Goal: Task Accomplishment & Management: Use online tool/utility

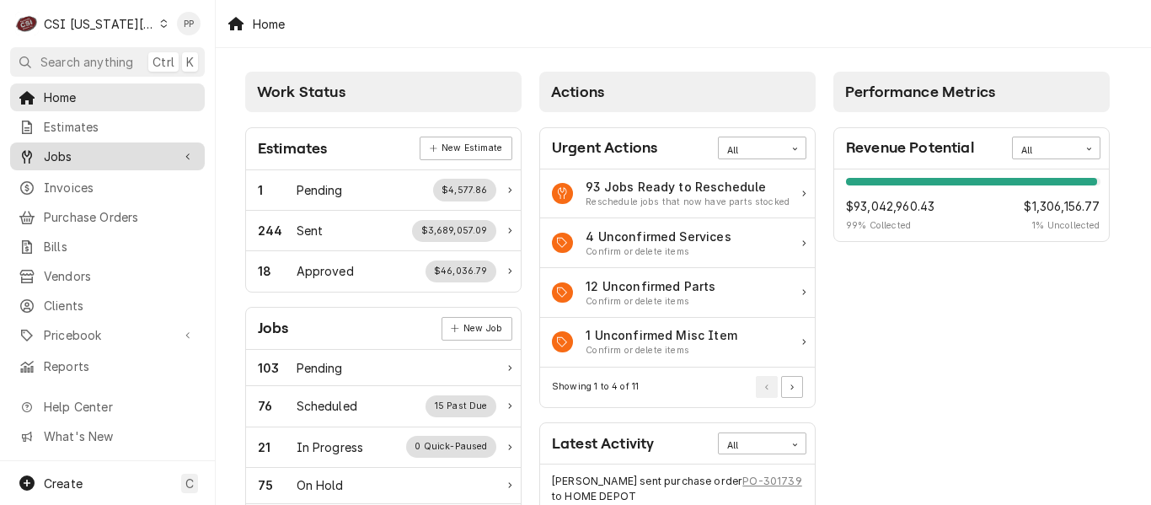
click at [71, 148] on span "Jobs" at bounding box center [107, 156] width 127 height 18
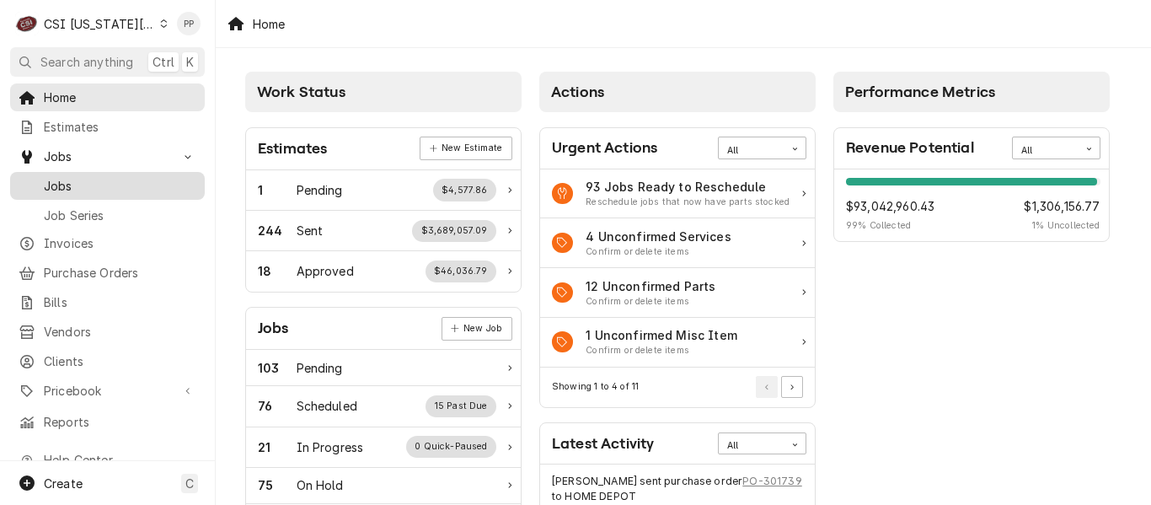
click at [88, 177] on span "Jobs" at bounding box center [120, 186] width 153 height 18
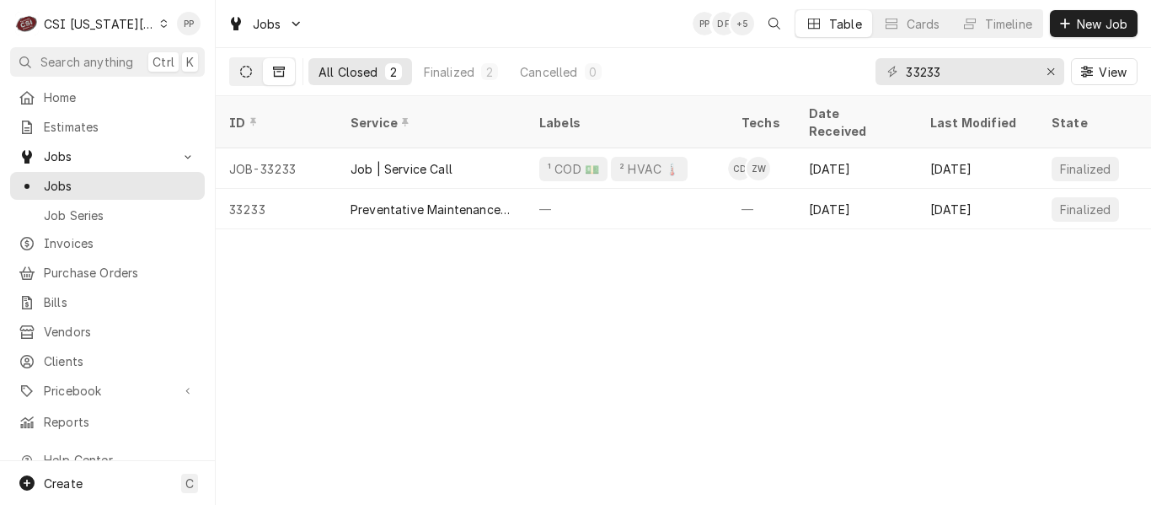
click at [244, 73] on icon "Dynamic Content Wrapper" at bounding box center [246, 72] width 12 height 12
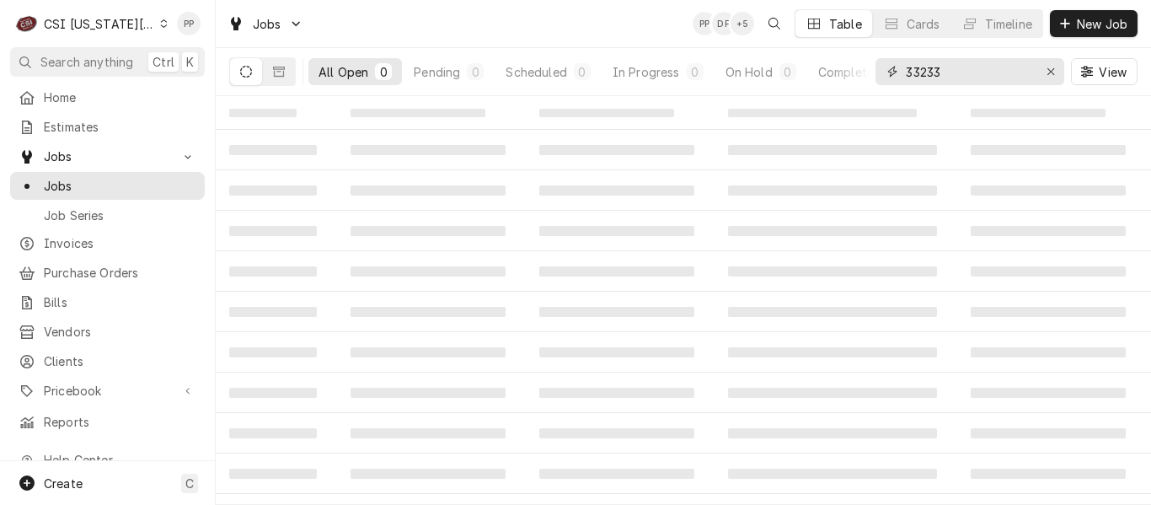
drag, startPoint x: 949, startPoint y: 72, endPoint x: 924, endPoint y: 72, distance: 24.4
click at [861, 66] on div "All Open 0 Pending 0 Scheduled 0 In Progress 0 On Hold 0 Completed 0 33233 View" at bounding box center [683, 71] width 908 height 47
type input "33140"
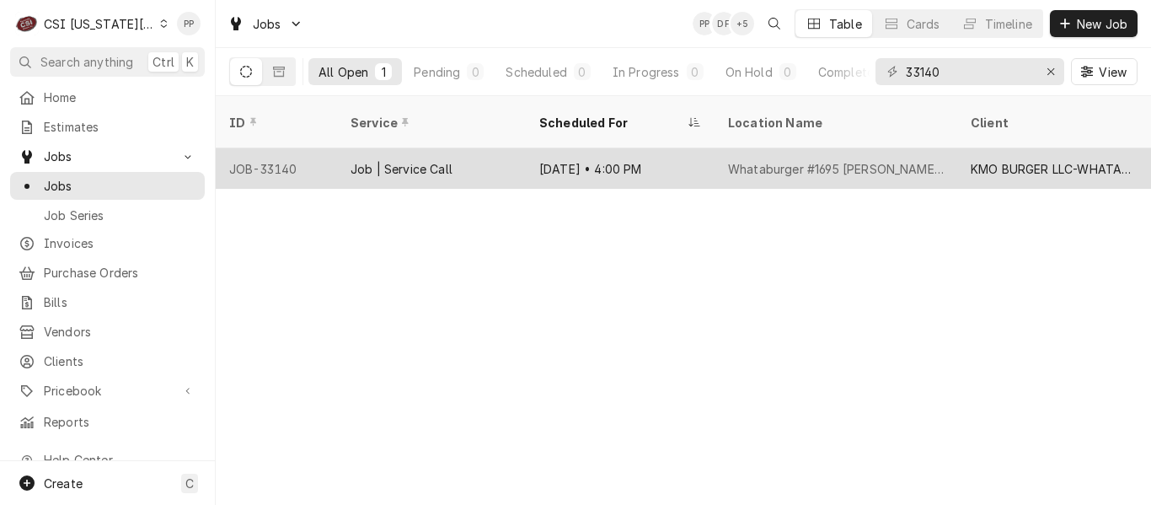
click at [736, 160] on div "Whataburger #1695 Douglas - Lee's Summit" at bounding box center [836, 169] width 216 height 18
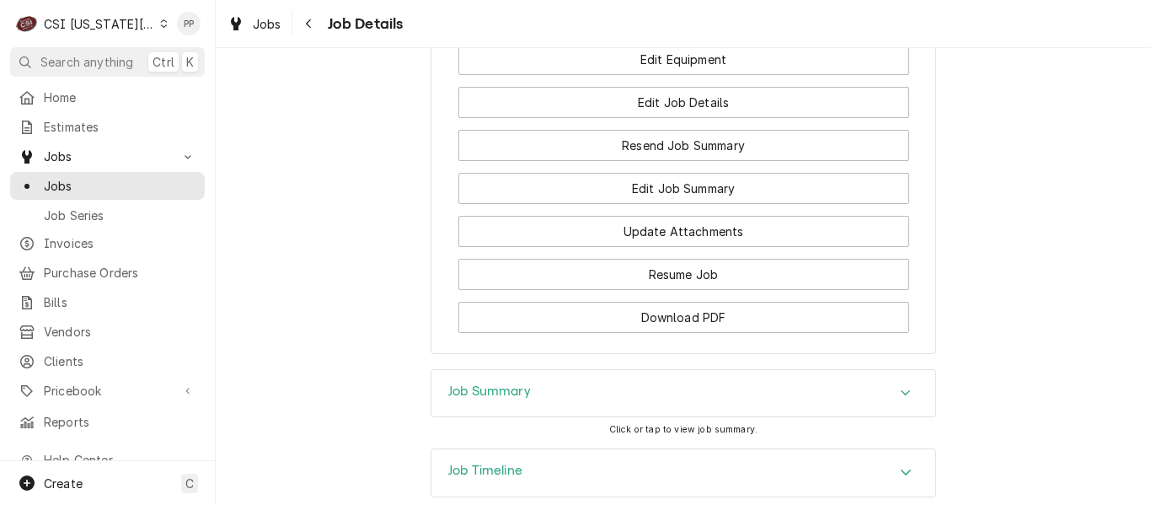
scroll to position [1893, 0]
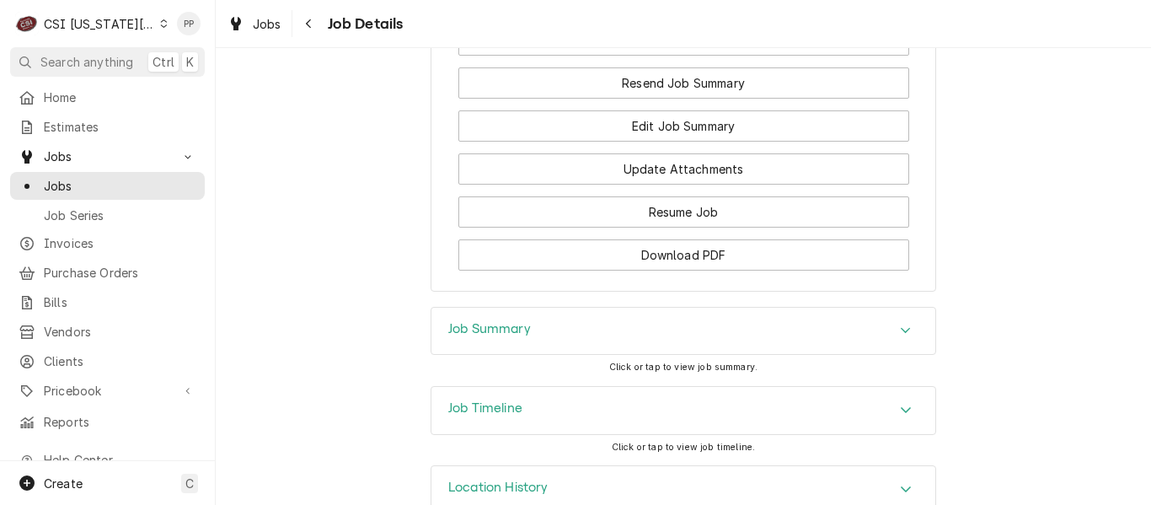
click at [640, 308] on div "Job Summary" at bounding box center [683, 331] width 504 height 47
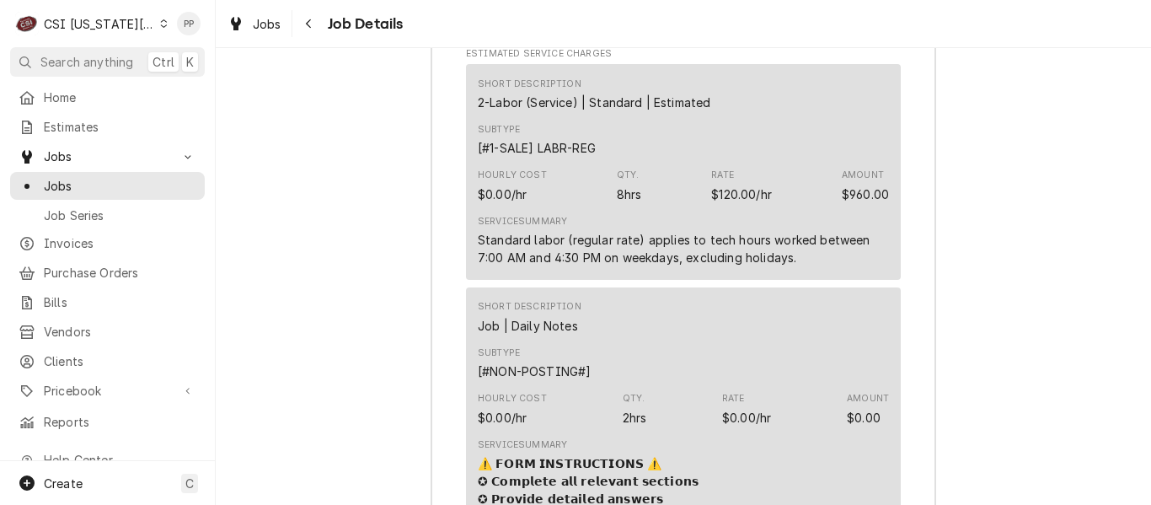
scroll to position [2444, 0]
click at [280, 20] on span "Jobs" at bounding box center [267, 24] width 29 height 18
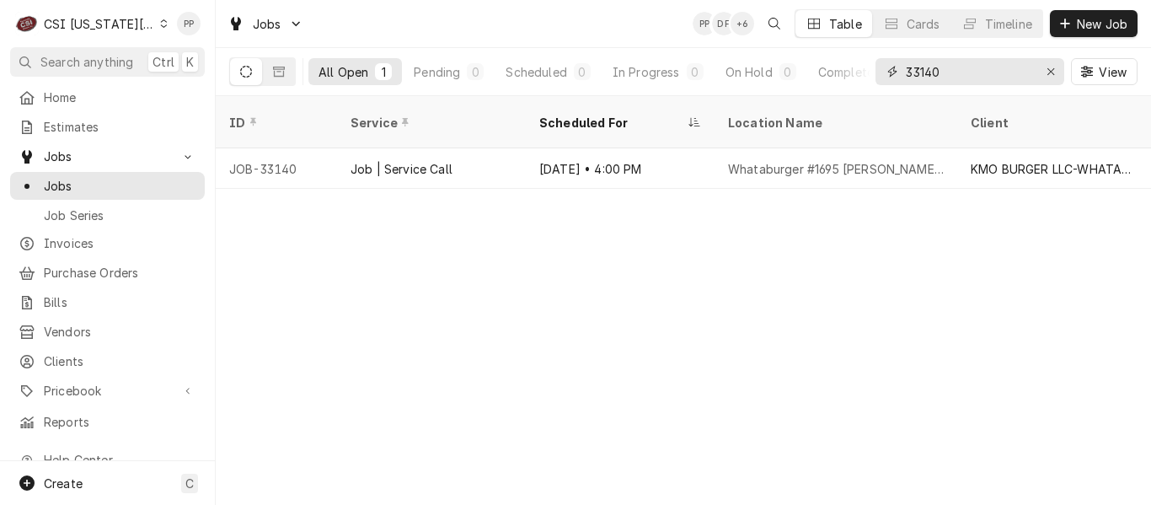
click at [961, 72] on input "33140" at bounding box center [969, 71] width 126 height 27
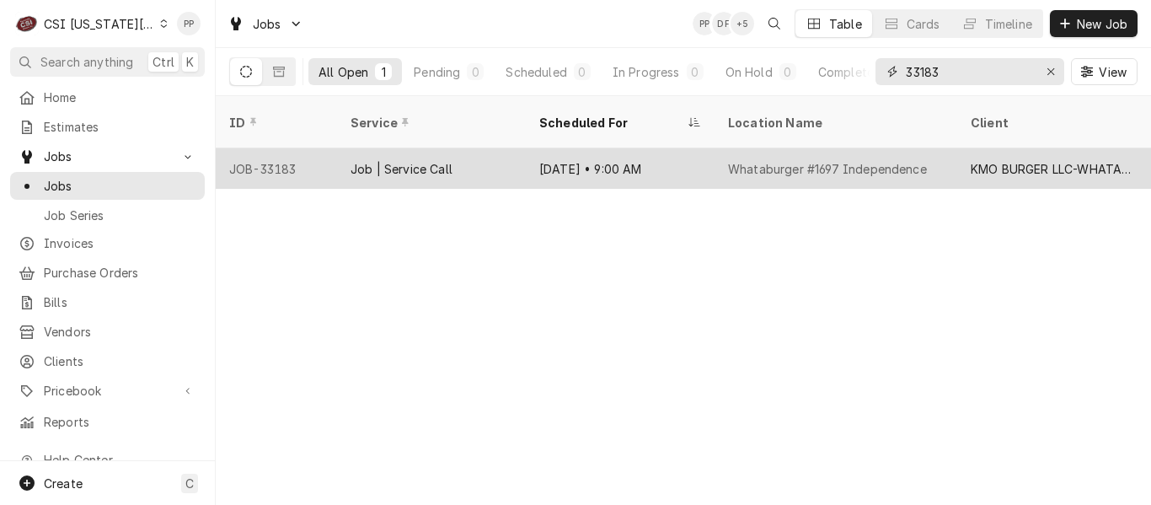
type input "33183"
click at [509, 148] on div "Job | Service Call" at bounding box center [431, 168] width 189 height 40
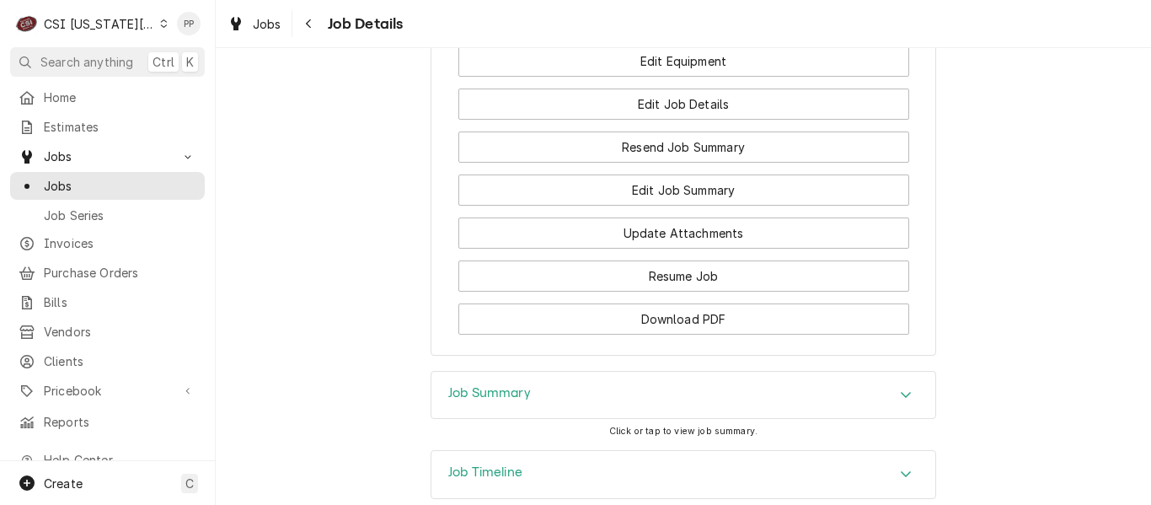
scroll to position [1898, 0]
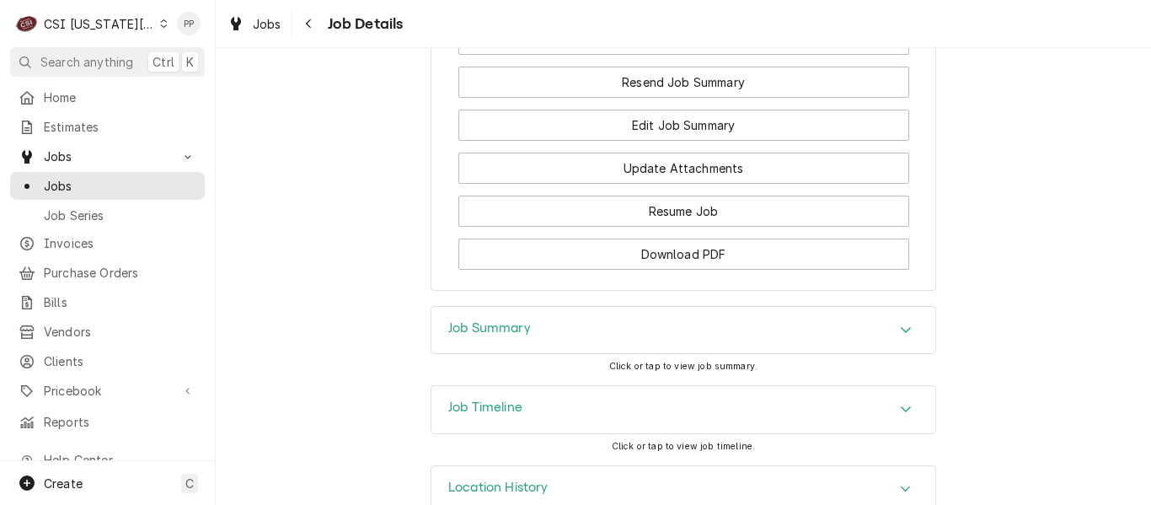
click at [538, 307] on div "Job Summary" at bounding box center [683, 330] width 504 height 47
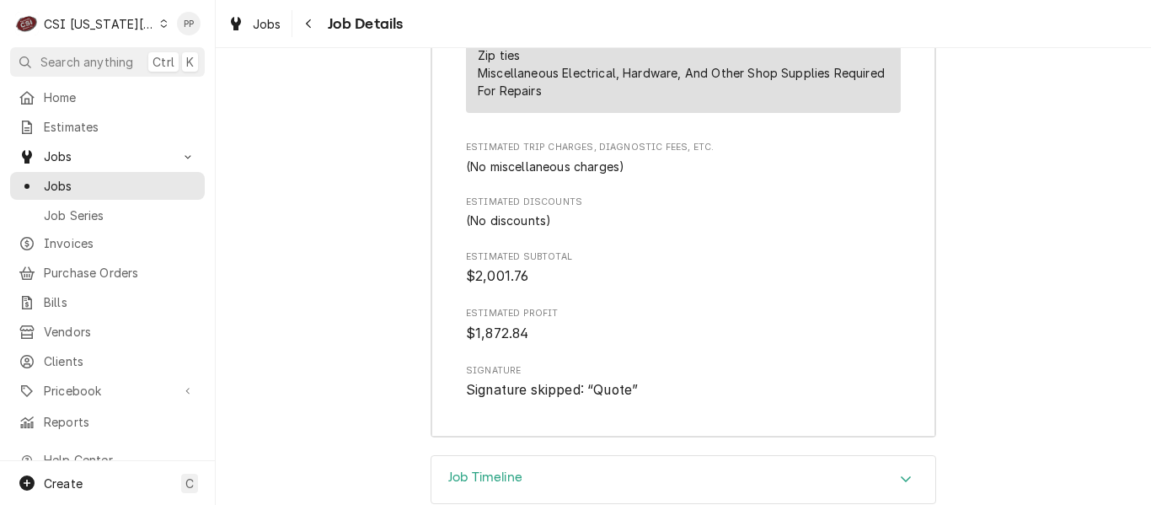
scroll to position [5956, 0]
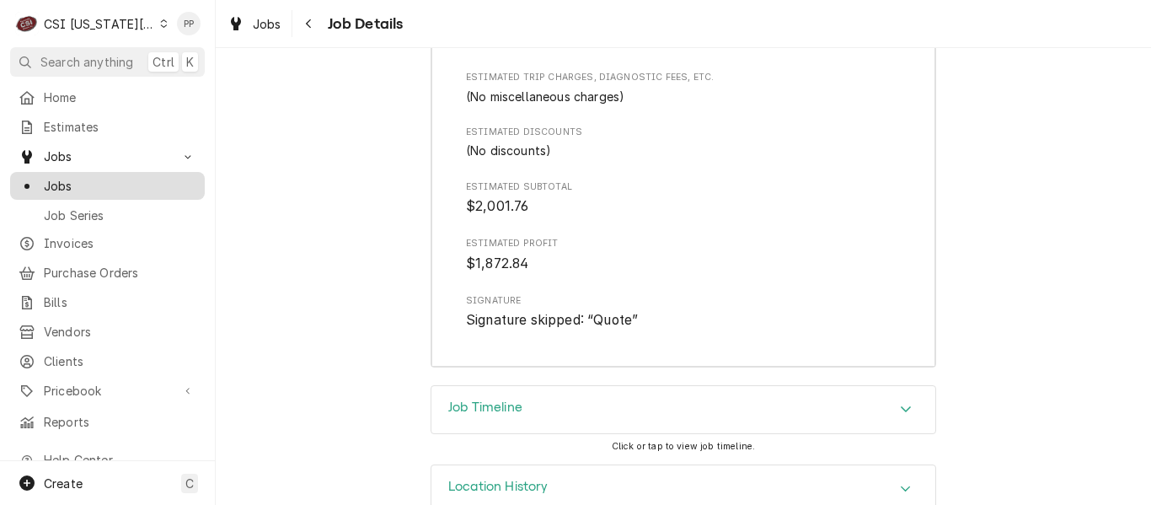
drag, startPoint x: 89, startPoint y: 174, endPoint x: 110, endPoint y: 167, distance: 21.3
click at [89, 177] on span "Jobs" at bounding box center [120, 186] width 153 height 18
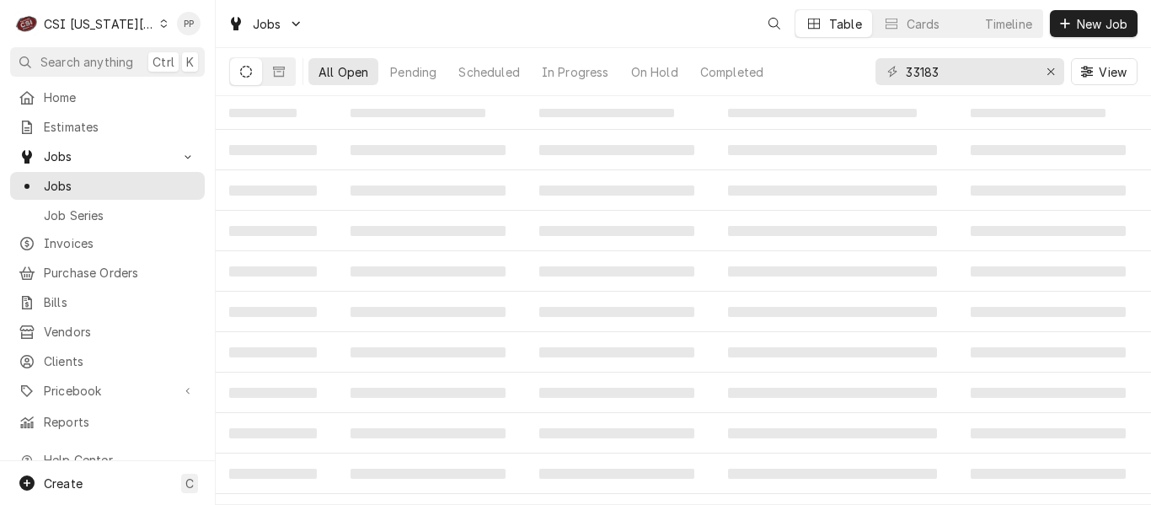
click at [269, 28] on span "Jobs" at bounding box center [267, 24] width 29 height 18
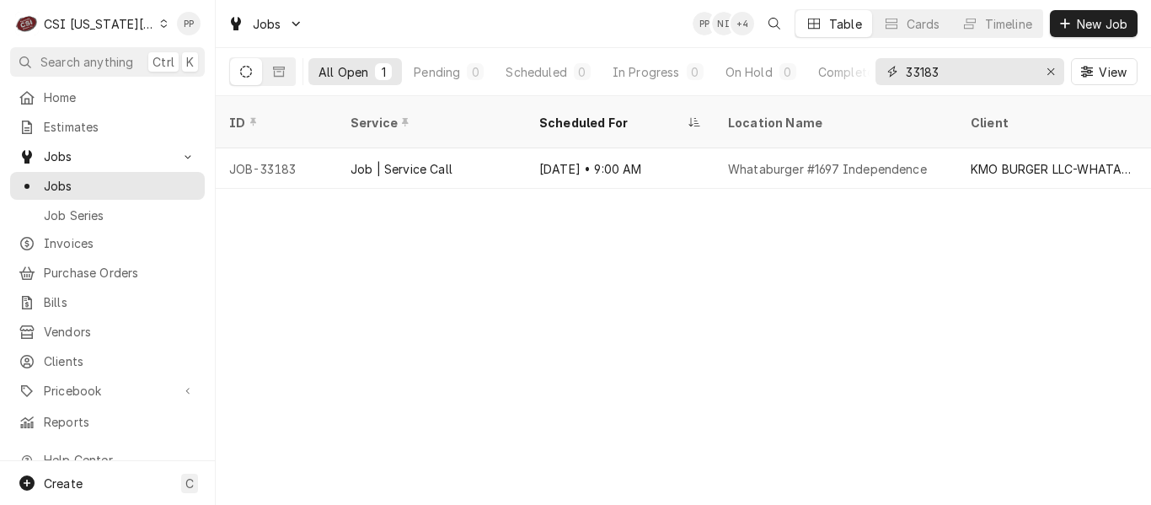
drag, startPoint x: 961, startPoint y: 78, endPoint x: 913, endPoint y: 76, distance: 47.3
click at [867, 78] on html "C CSI [US_STATE] City PP Search anything Ctrl K Home Estimates Jobs Jobs Job Se…" at bounding box center [575, 252] width 1151 height 505
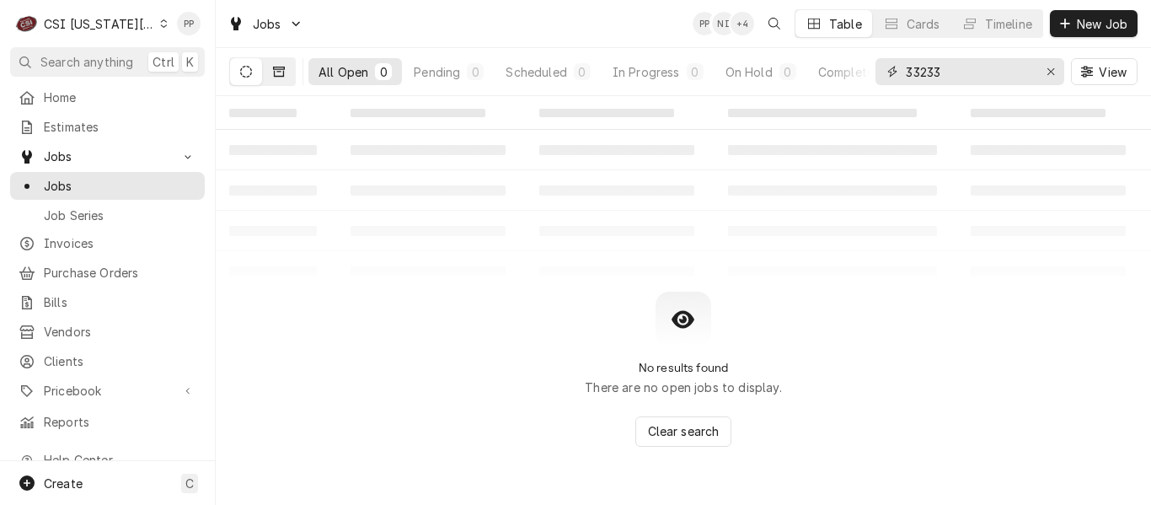
type input "33233"
click at [287, 72] on button "Dynamic Content Wrapper" at bounding box center [279, 71] width 32 height 27
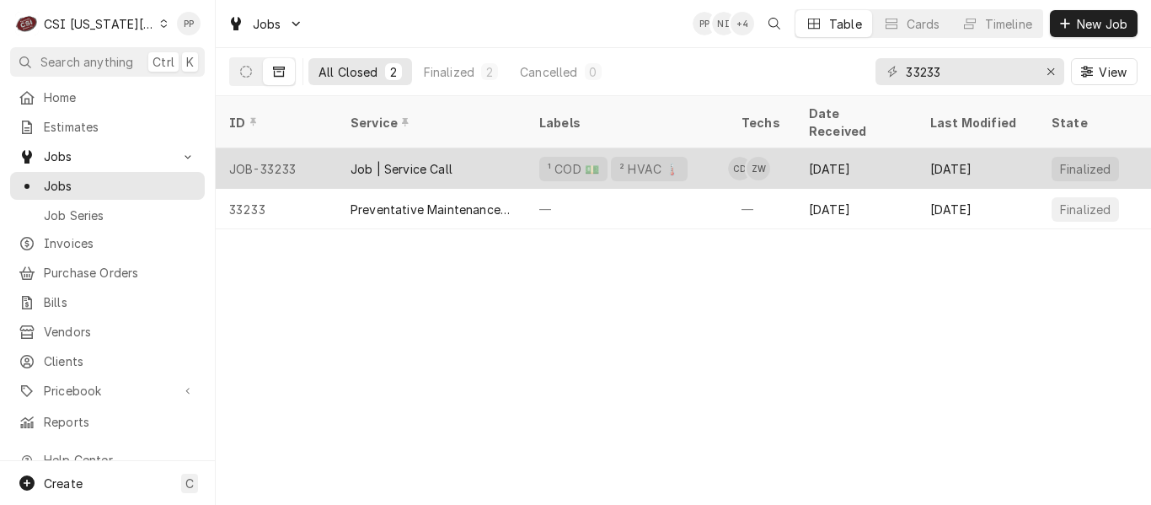
click at [465, 154] on div "Job | Service Call" at bounding box center [431, 168] width 189 height 40
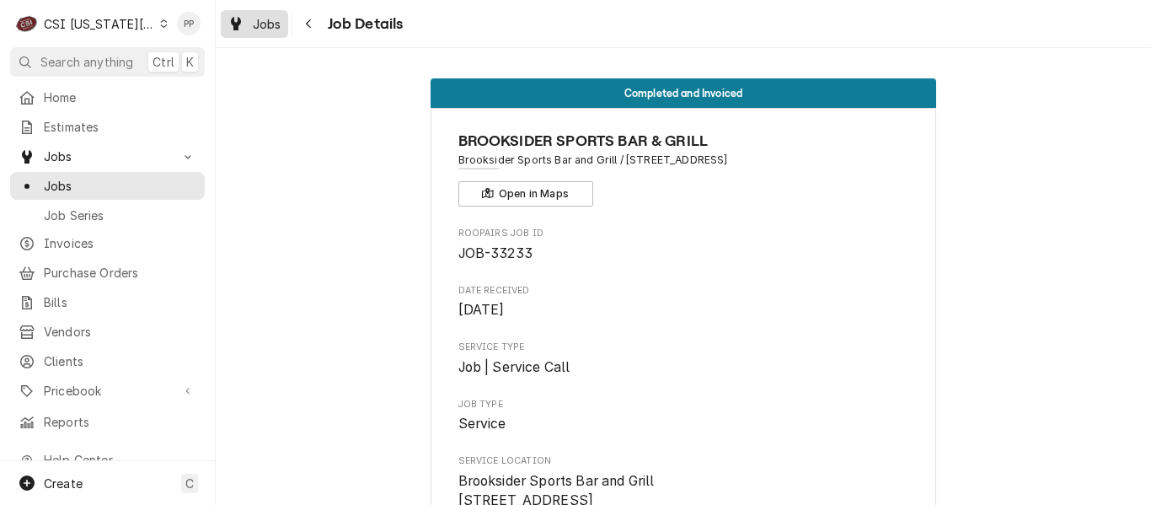
click at [251, 15] on div "Jobs" at bounding box center [254, 23] width 61 height 21
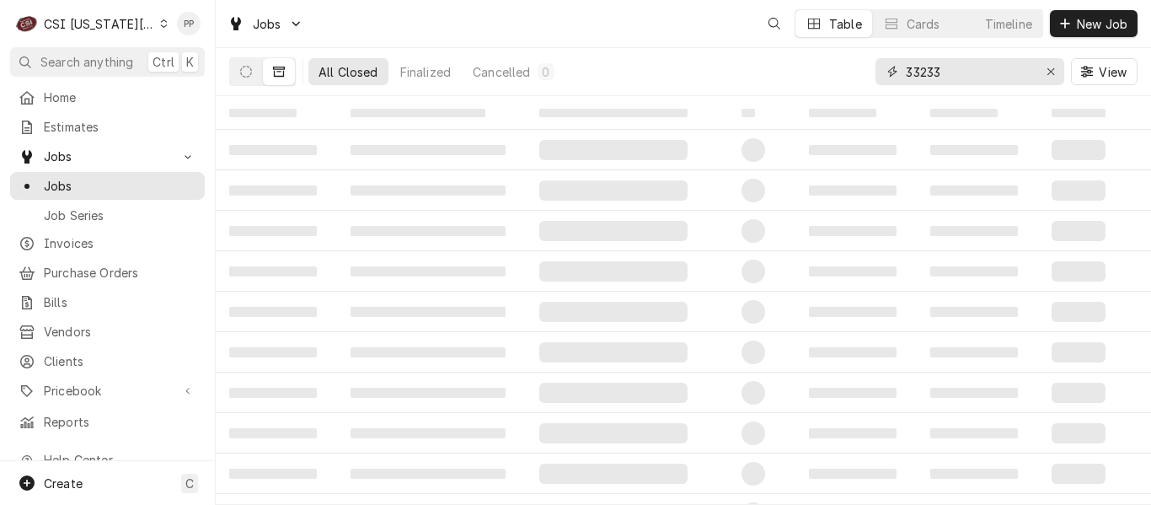
click at [950, 71] on input "33233" at bounding box center [969, 71] width 126 height 27
type input "33243"
click at [258, 76] on button "Dynamic Content Wrapper" at bounding box center [246, 71] width 32 height 27
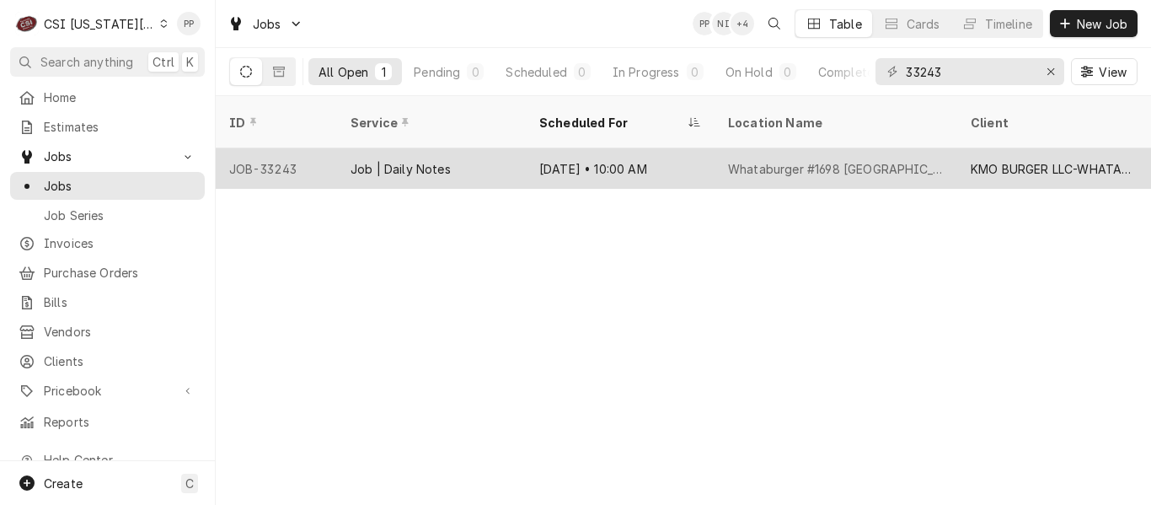
click at [357, 160] on div "Job | Daily Notes" at bounding box center [401, 169] width 100 height 18
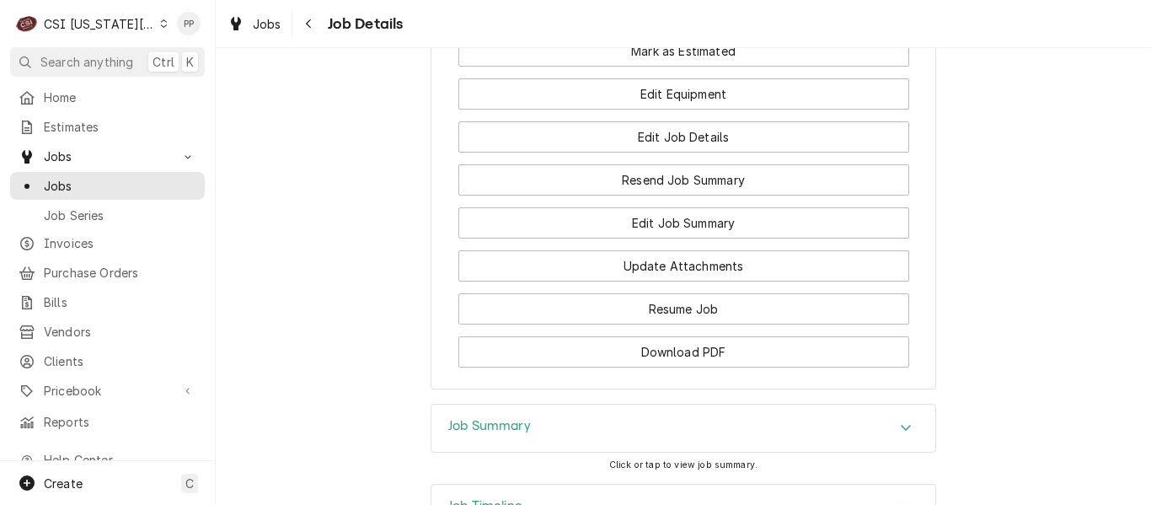
scroll to position [1878, 0]
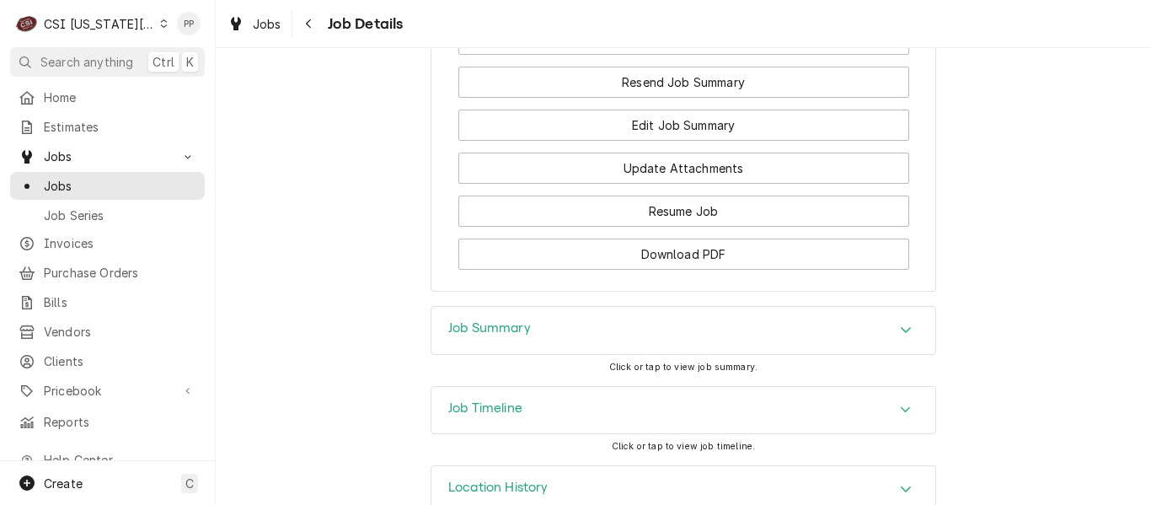
drag, startPoint x: 715, startPoint y: 294, endPoint x: 706, endPoint y: 298, distance: 9.4
click at [715, 307] on div "Job Summary" at bounding box center [683, 330] width 504 height 47
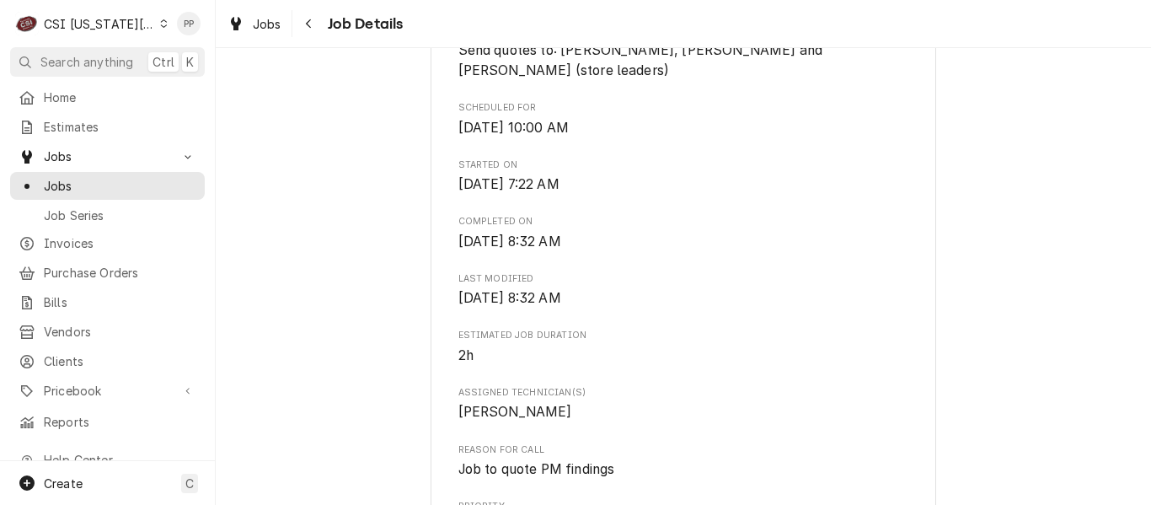
scroll to position [867, 0]
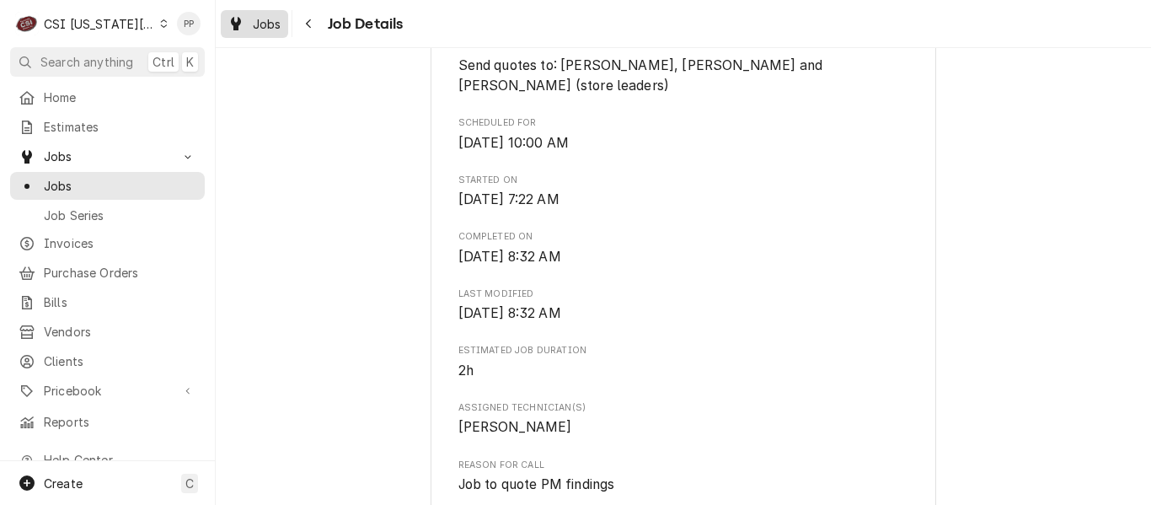
click at [276, 20] on span "Jobs" at bounding box center [267, 24] width 29 height 18
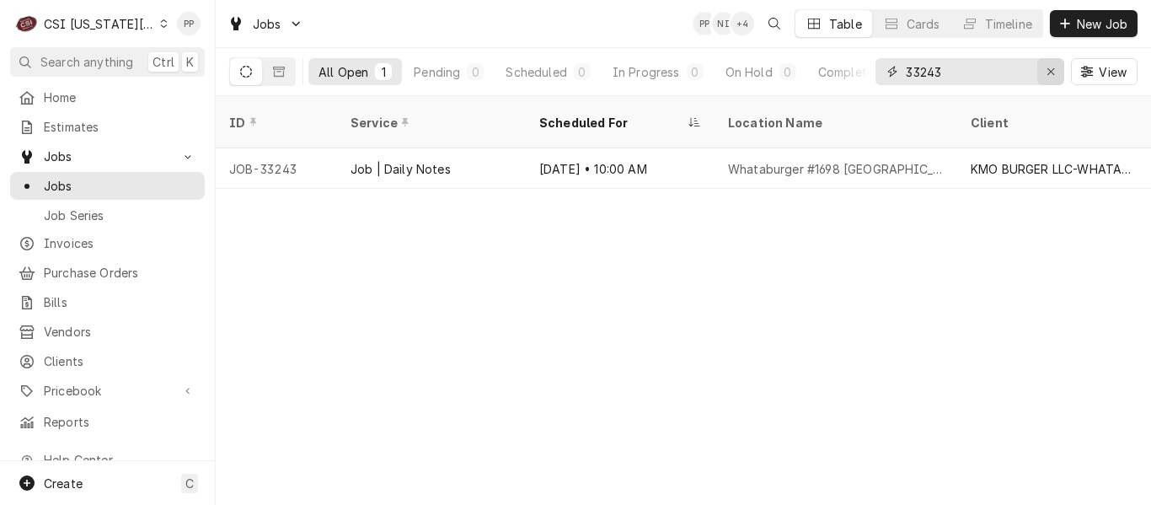
click at [1042, 69] on div "Erase input" at bounding box center [1050, 71] width 17 height 17
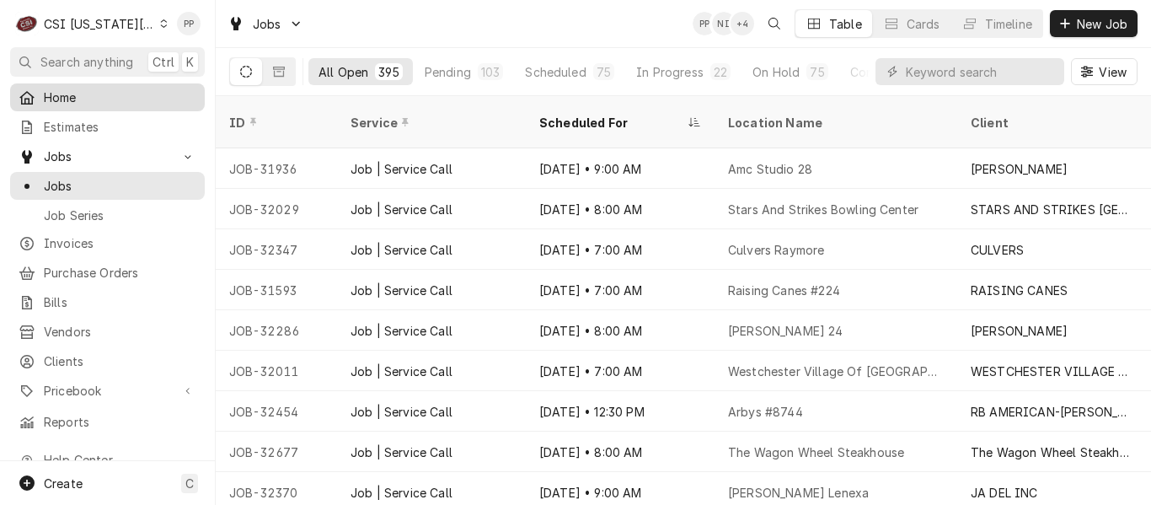
click at [50, 102] on span "Home" at bounding box center [120, 97] width 153 height 18
